Goal: Transaction & Acquisition: Purchase product/service

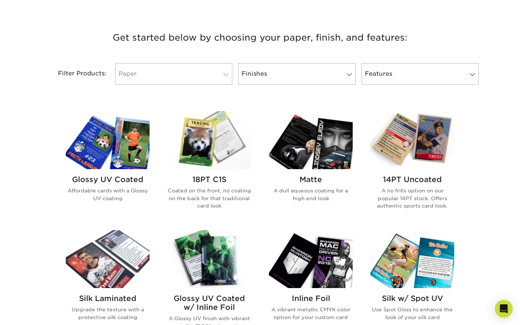
scroll to position [260, 0]
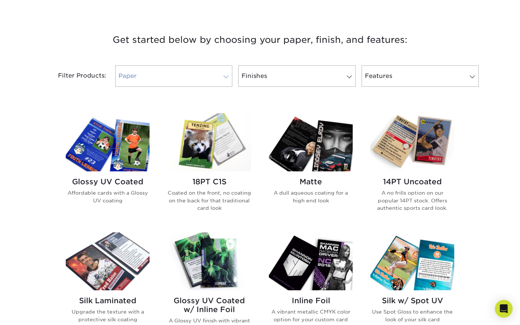
click at [163, 72] on link "Paper" at bounding box center [173, 75] width 117 height 21
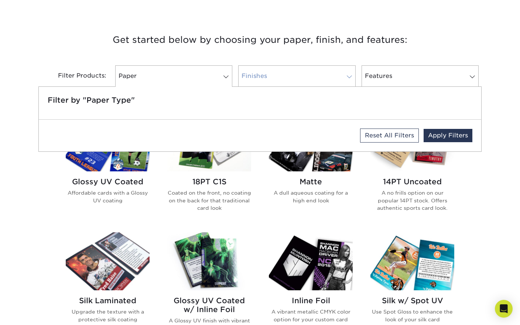
click at [262, 74] on link "Finishes" at bounding box center [296, 75] width 117 height 21
click at [187, 74] on link "Paper" at bounding box center [173, 75] width 117 height 21
click at [424, 43] on h3 "Get started below by choosing your paper, finish, and features:" at bounding box center [260, 39] width 432 height 33
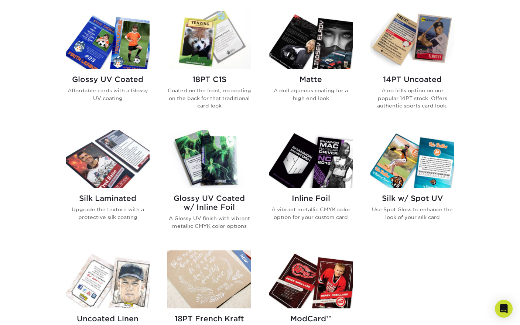
scroll to position [353, 0]
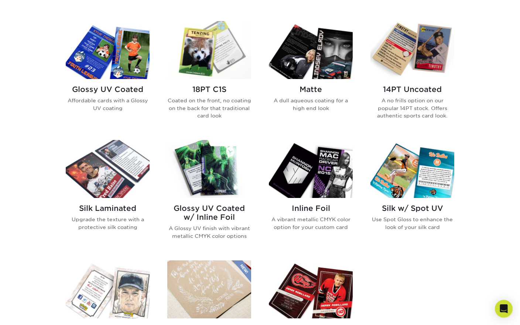
click at [216, 171] on img at bounding box center [209, 169] width 84 height 58
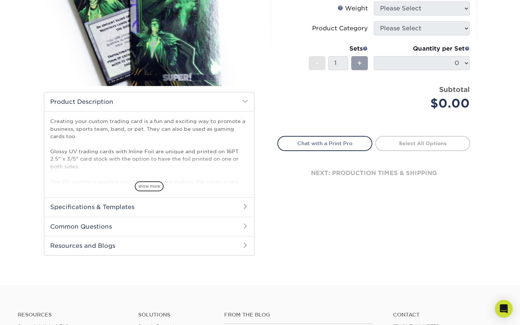
scroll to position [133, 0]
click at [157, 208] on h2 "Specifications & Templates" at bounding box center [149, 206] width 210 height 19
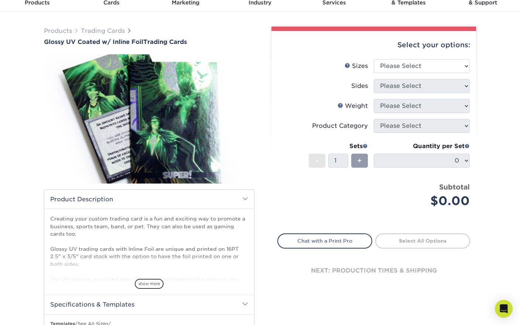
scroll to position [35, 0]
